Goal: Check status: Check status

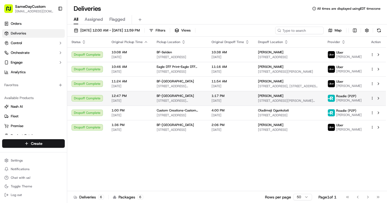
click at [153, 102] on td "BF-[GEOGRAPHIC_DATA] [STREET_ADDRESS][PERSON_NAME]" at bounding box center [179, 98] width 55 height 15
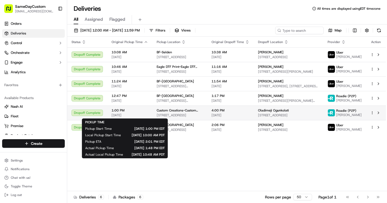
click at [139, 115] on span "[DATE]" at bounding box center [129, 115] width 37 height 4
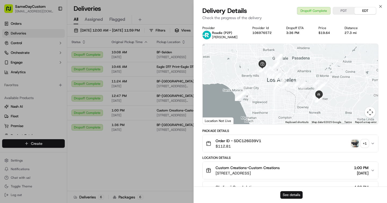
click at [287, 194] on button "See details" at bounding box center [291, 195] width 22 height 8
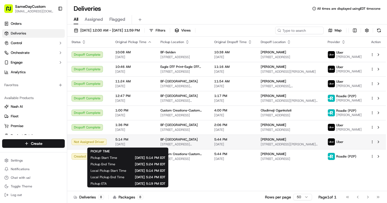
click at [145, 139] on span "5:14 PM" at bounding box center [133, 139] width 37 height 4
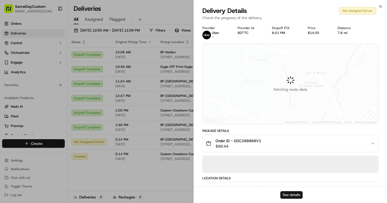
click at [286, 191] on button "See details" at bounding box center [291, 195] width 22 height 8
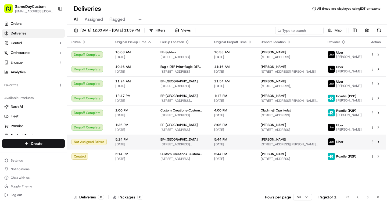
click at [131, 143] on span "[DATE]" at bounding box center [133, 144] width 37 height 4
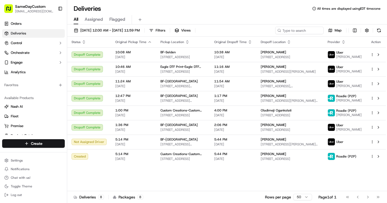
click at [189, 37] on th "Pickup Location" at bounding box center [183, 42] width 54 height 11
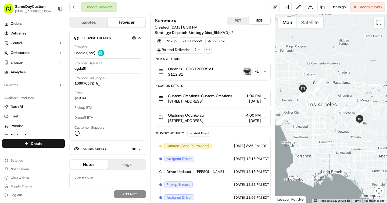
click at [251, 67] on div "Order ID - SDC126039V1 $112.81 + 1" at bounding box center [210, 71] width 104 height 11
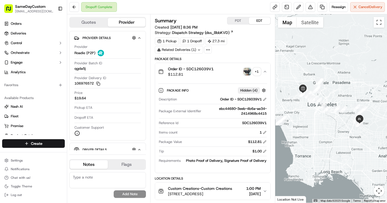
click at [245, 71] on img "button" at bounding box center [247, 72] width 8 height 8
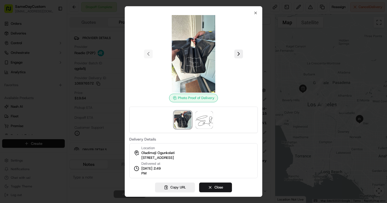
click at [89, 101] on div at bounding box center [193, 101] width 387 height 203
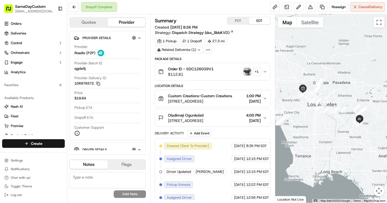
click at [245, 75] on img "button" at bounding box center [247, 72] width 8 height 8
